Goal: Communication & Community: Answer question/provide support

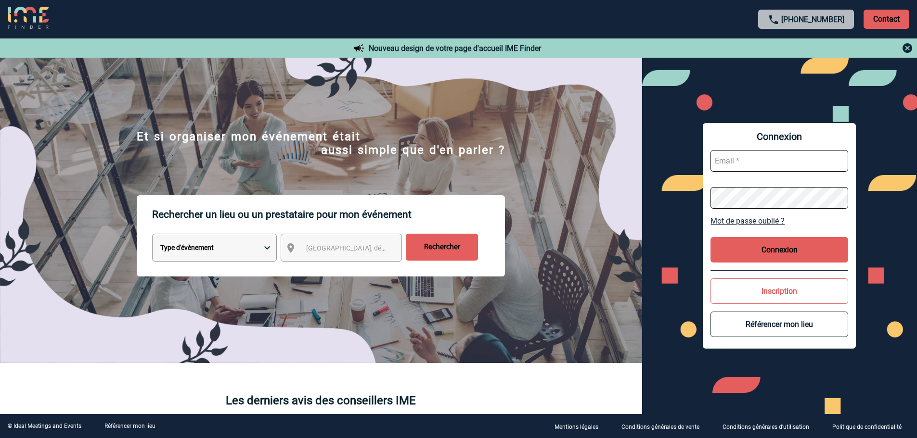
type input "[EMAIL_ADDRESS][DOMAIN_NAME]"
click at [791, 253] on button "Connexion" at bounding box center [779, 249] width 138 height 25
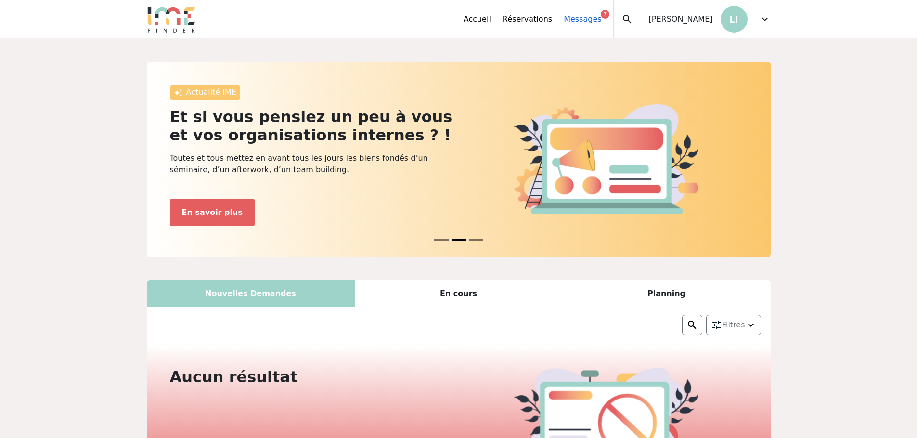
click at [601, 18] on link "Messages 7" at bounding box center [582, 19] width 38 height 12
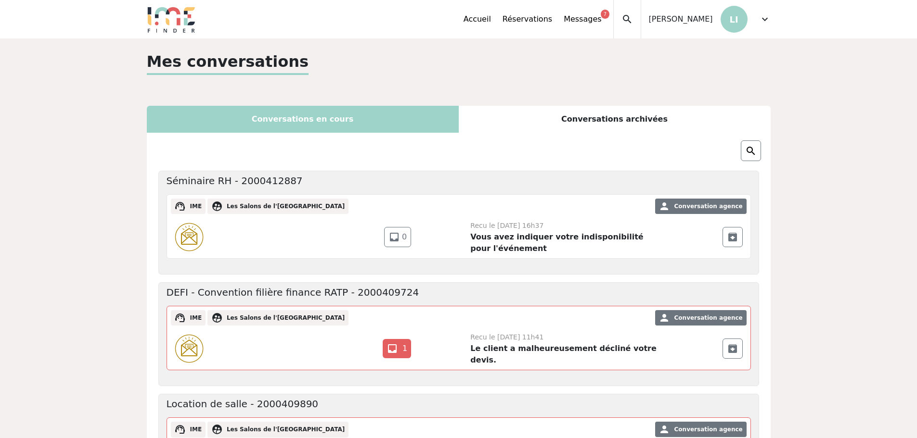
click at [414, 121] on div "Conversations en cours" at bounding box center [303, 119] width 312 height 27
click at [601, 21] on link "Messages 7" at bounding box center [582, 19] width 38 height 12
click at [491, 18] on link "Accueil" at bounding box center [476, 19] width 27 height 12
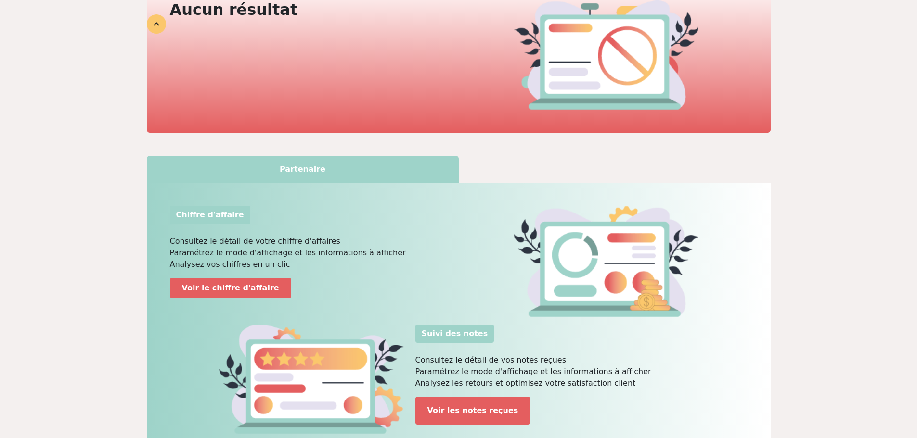
scroll to position [419, 0]
